Goal: Information Seeking & Learning: Learn about a topic

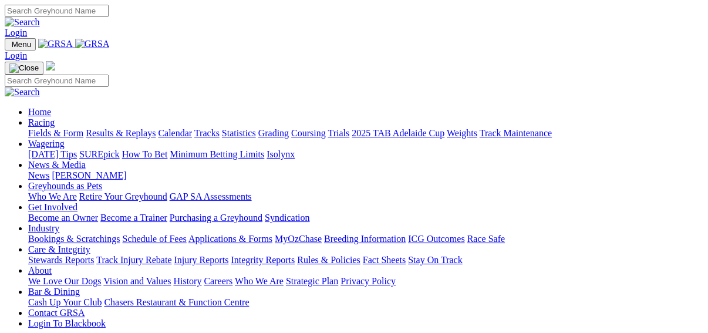
click at [36, 128] on link "Fields & Form" at bounding box center [55, 133] width 55 height 10
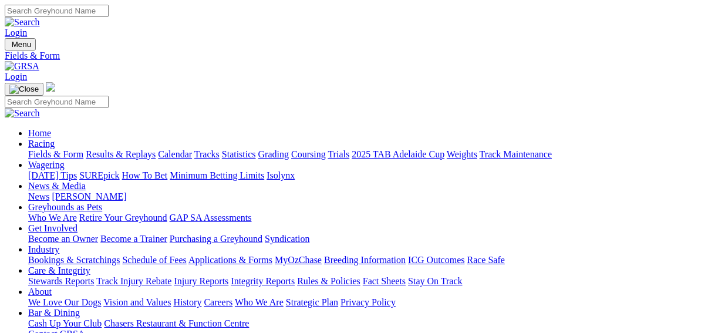
scroll to position [188, 0]
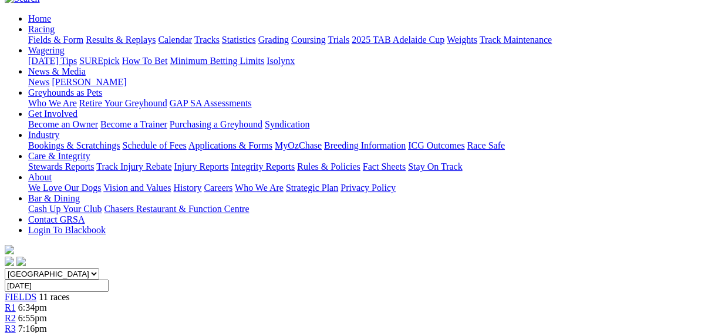
scroll to position [141, 0]
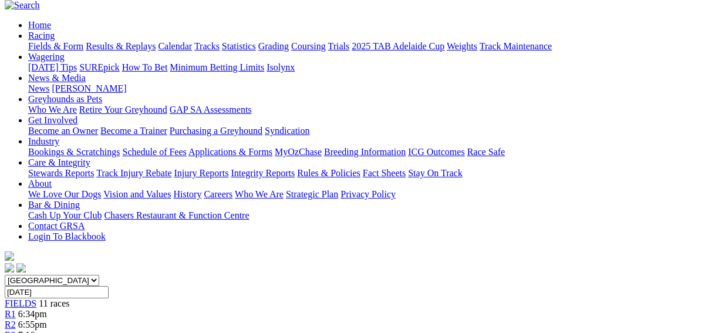
scroll to position [94, 0]
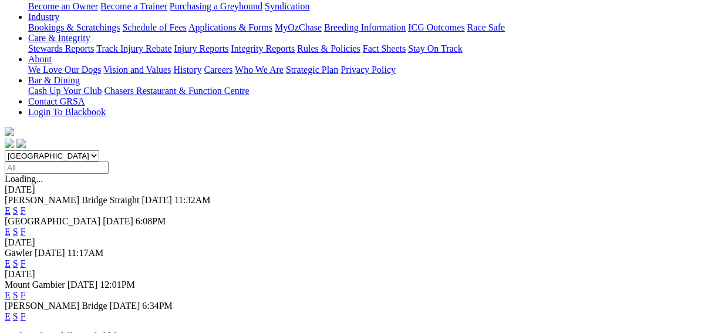
scroll to position [235, 0]
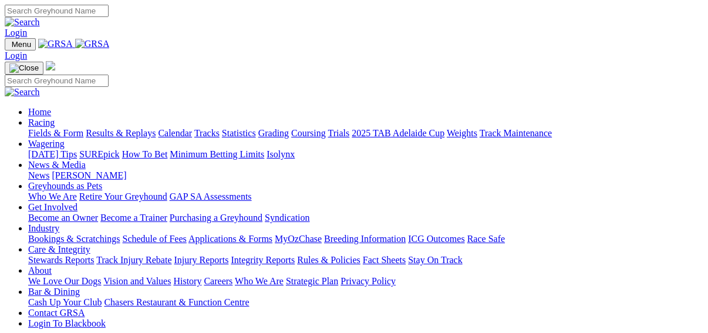
click at [55, 117] on link "Racing" at bounding box center [41, 122] width 26 height 10
click at [86, 160] on link "News & Media" at bounding box center [56, 165] width 57 height 10
click at [49, 170] on link "News" at bounding box center [38, 175] width 21 height 10
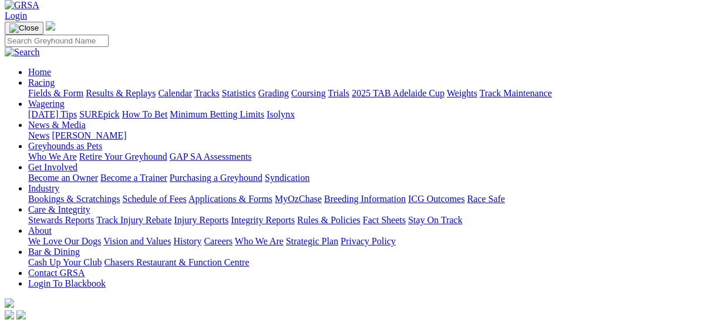
scroll to position [94, 0]
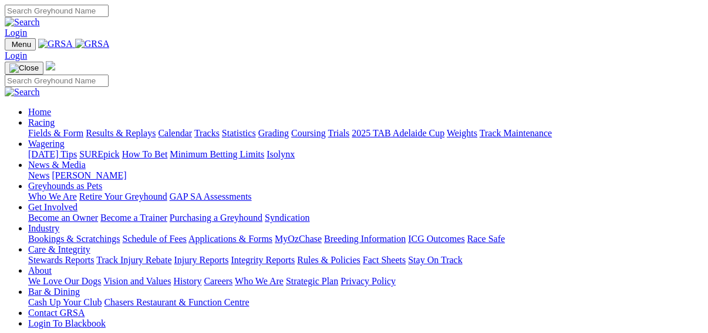
click at [133, 128] on link "Results & Replays" at bounding box center [121, 133] width 70 height 10
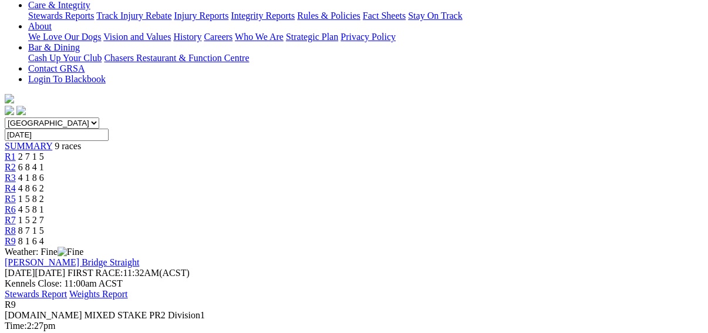
scroll to position [282, 0]
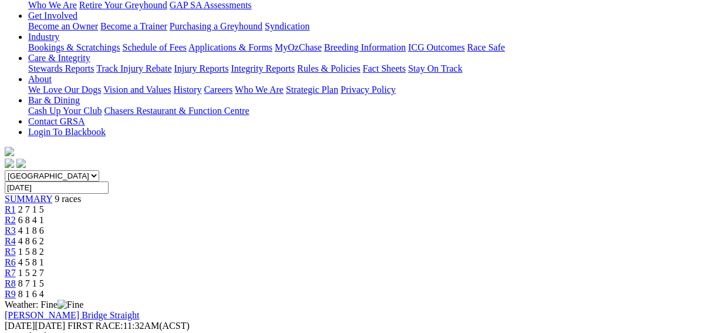
scroll to position [141, 0]
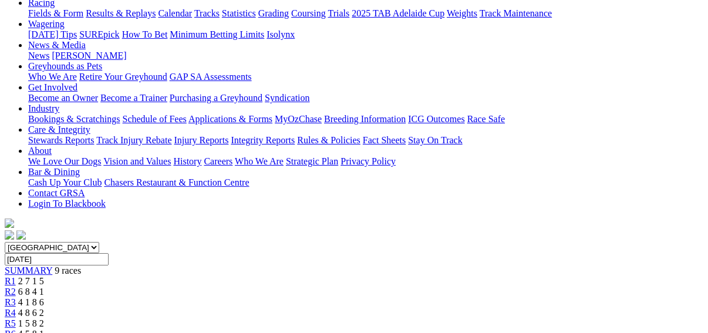
click at [16, 286] on span "R2" at bounding box center [10, 291] width 11 height 10
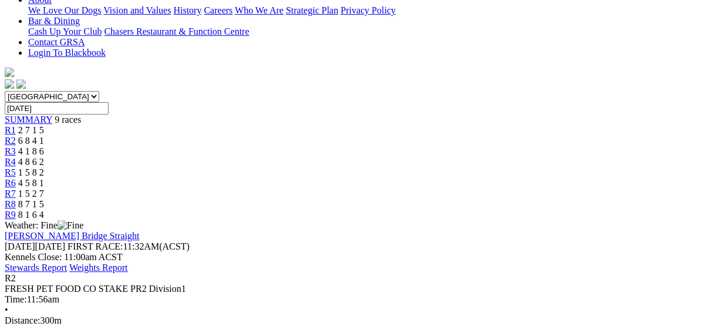
scroll to position [235, 0]
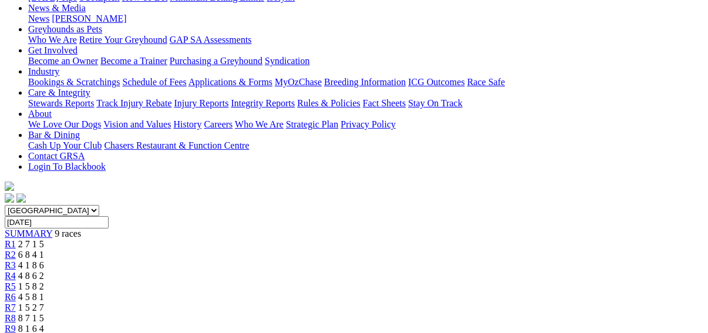
scroll to position [94, 0]
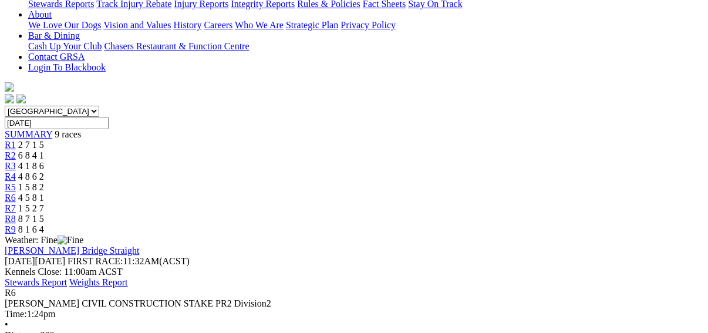
scroll to position [188, 0]
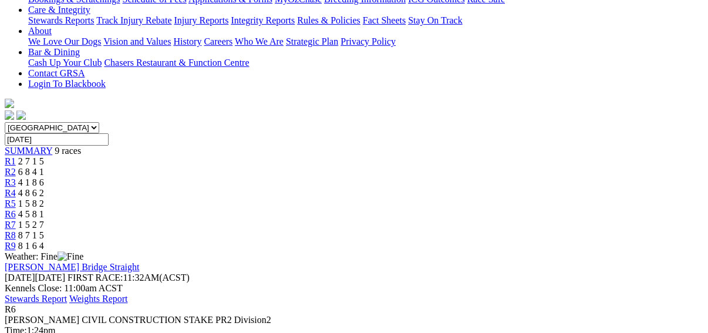
scroll to position [282, 0]
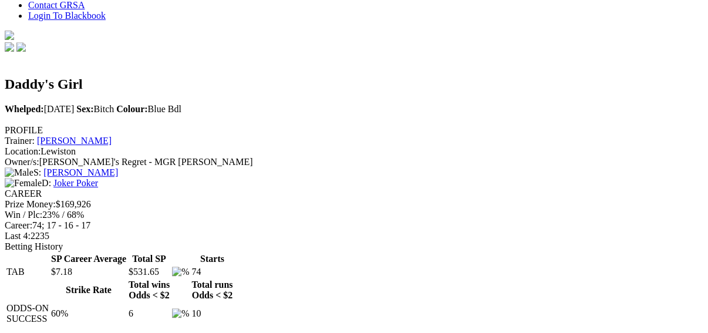
scroll to position [282, 0]
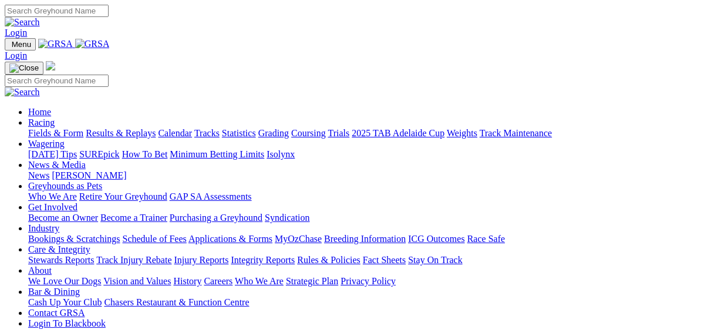
click at [28, 128] on link "Fields & Form" at bounding box center [55, 133] width 55 height 10
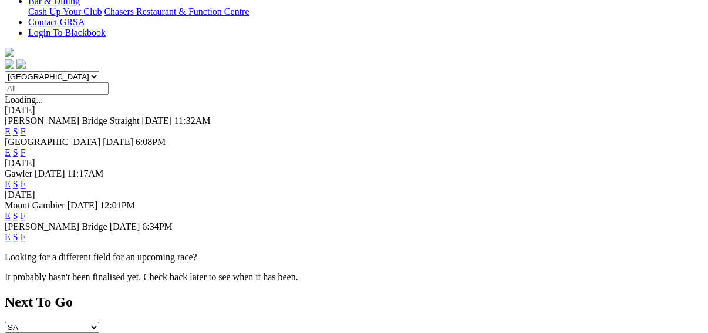
scroll to position [329, 0]
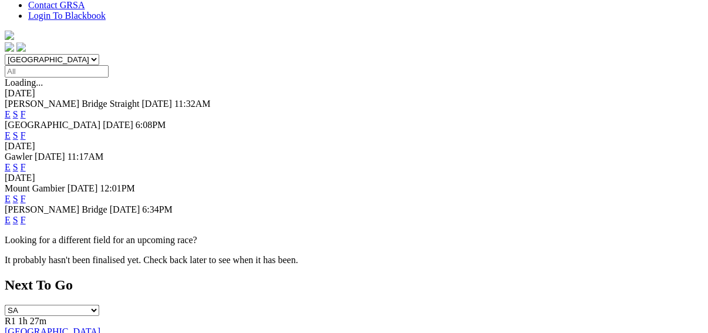
click at [26, 194] on link "F" at bounding box center [23, 199] width 5 height 10
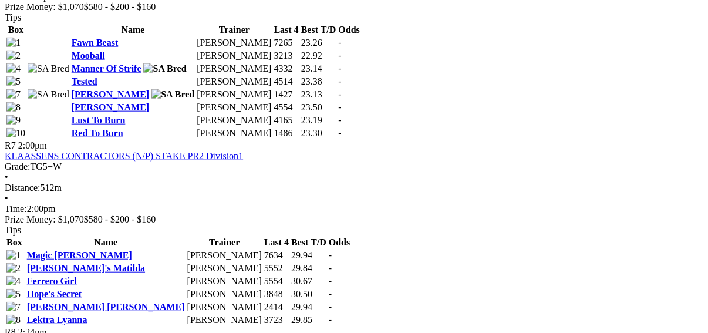
scroll to position [1737, 0]
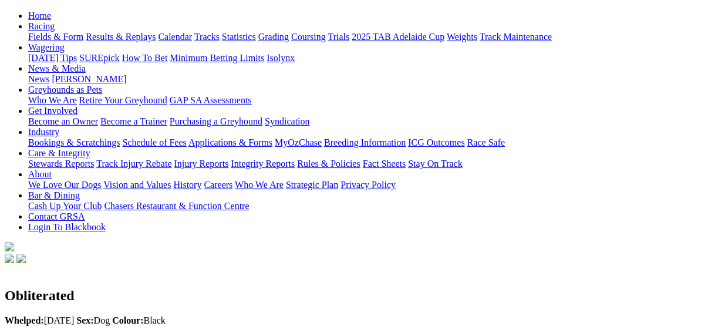
scroll to position [94, 0]
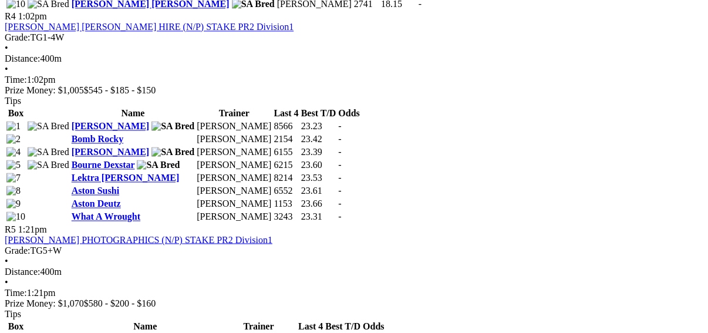
scroll to position [1126, 0]
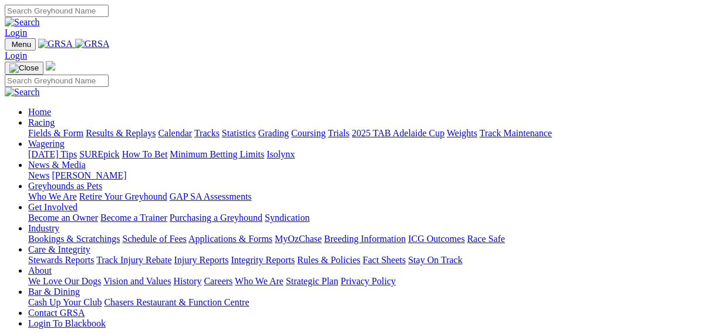
click at [32, 128] on link "Fields & Form" at bounding box center [55, 133] width 55 height 10
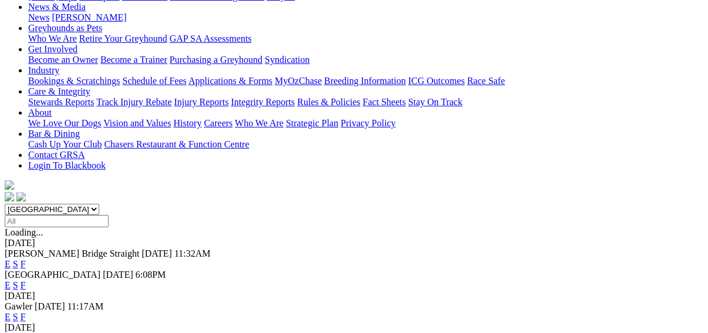
scroll to position [188, 0]
